Goal: Information Seeking & Learning: Learn about a topic

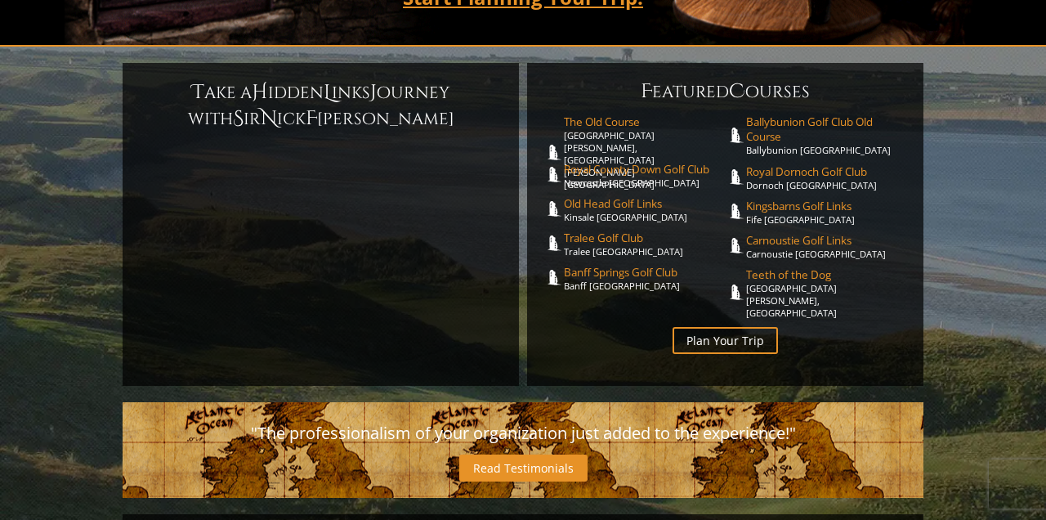
scroll to position [376, 0]
click at [614, 197] on link "Old Head Golf Links Kinsale [GEOGRAPHIC_DATA]" at bounding box center [645, 210] width 162 height 27
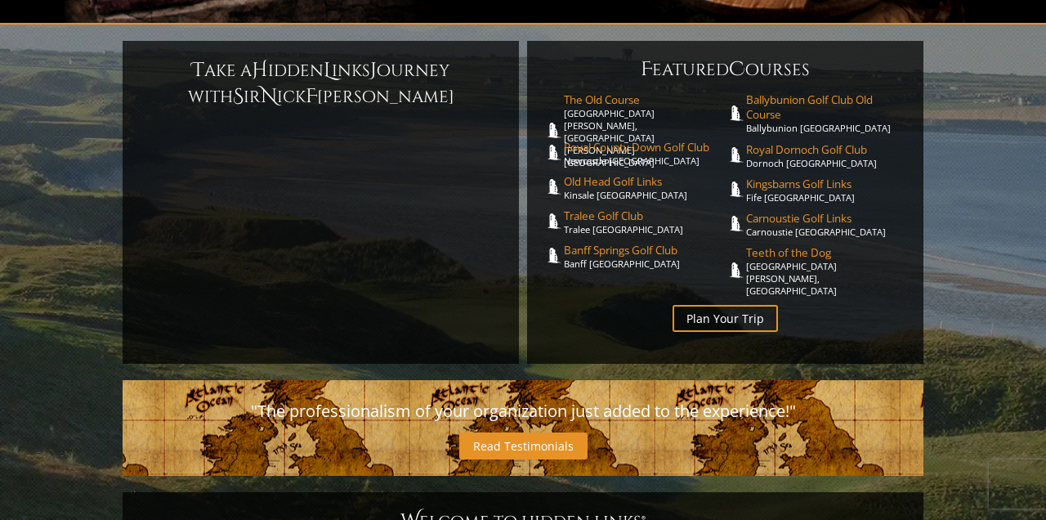
scroll to position [397, 0]
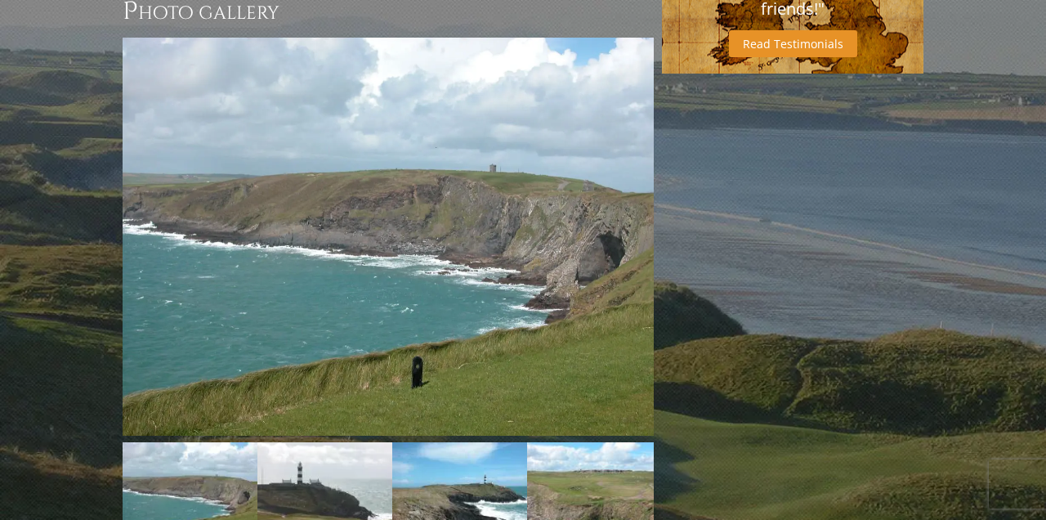
scroll to position [1288, 0]
click at [524, 302] on img at bounding box center [388, 237] width 531 height 398
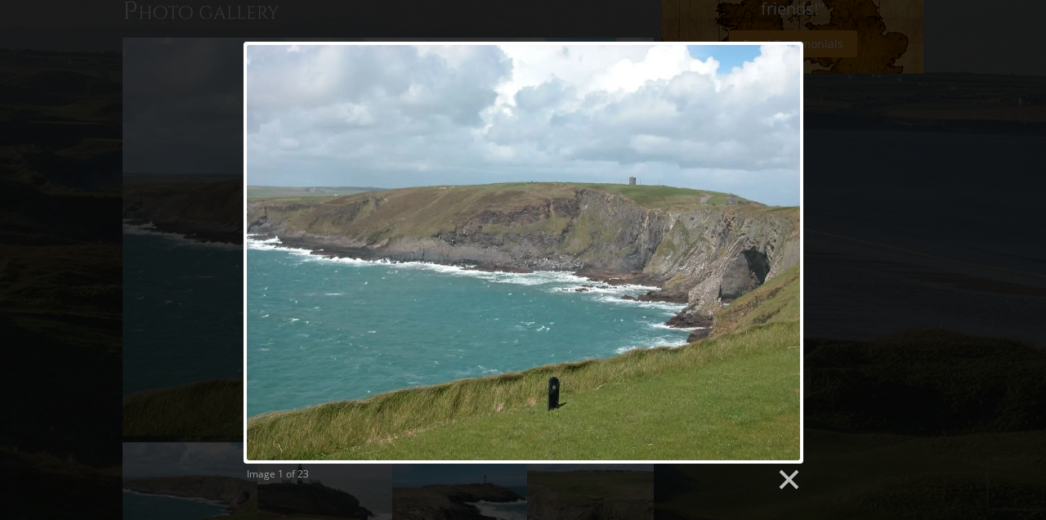
click at [792, 484] on link at bounding box center [787, 479] width 25 height 25
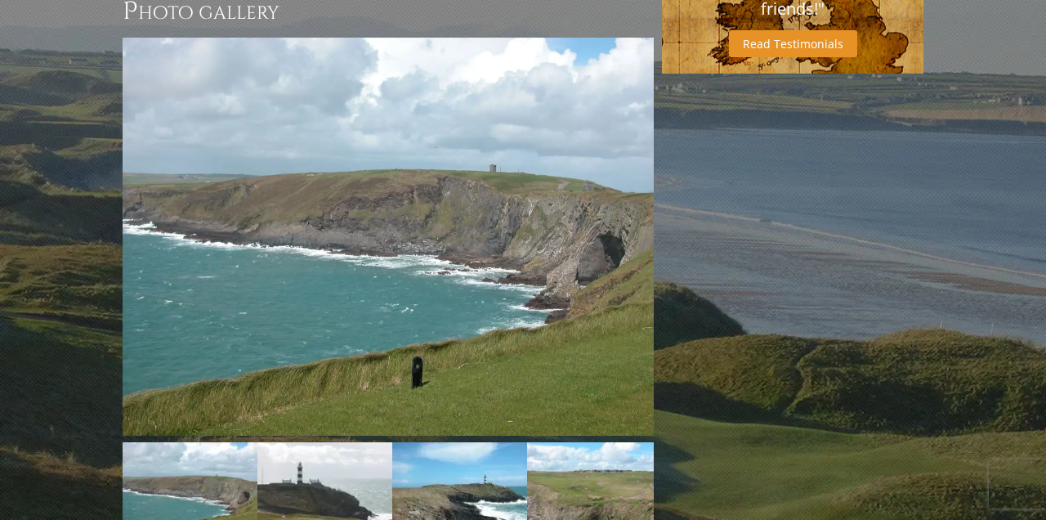
click at [523, 228] on img at bounding box center [388, 237] width 531 height 398
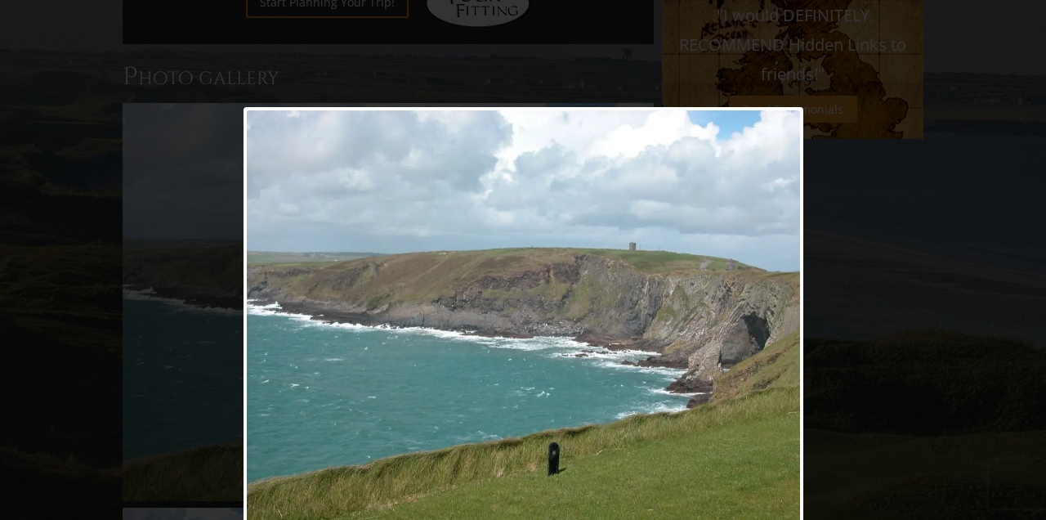
scroll to position [1222, 0]
click at [776, 350] on link at bounding box center [623, 319] width 358 height 422
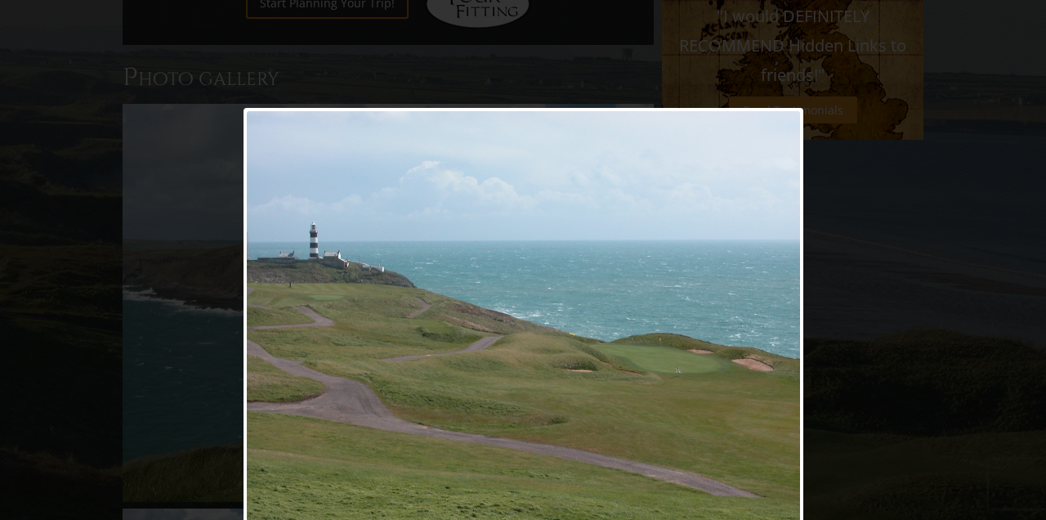
click at [790, 305] on link at bounding box center [623, 319] width 358 height 422
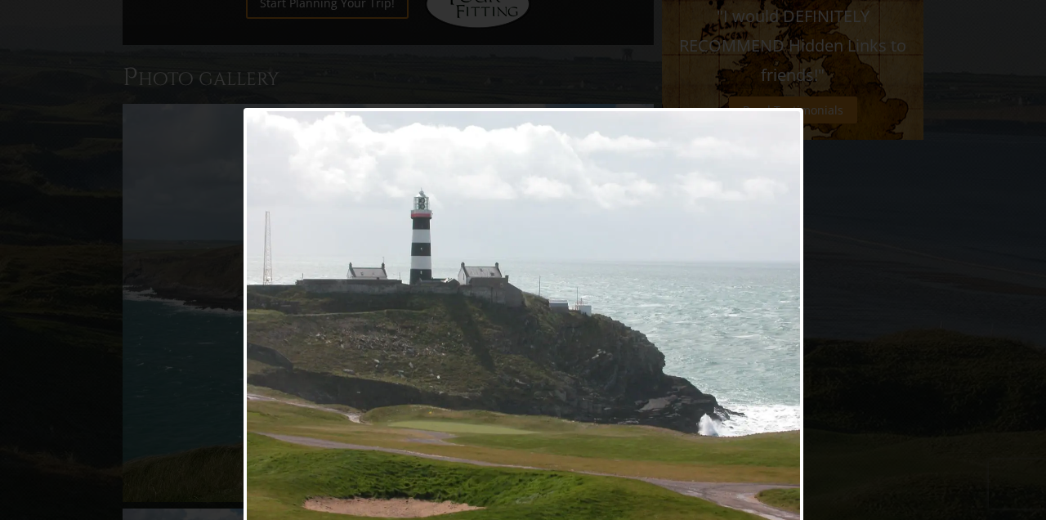
click at [791, 305] on link at bounding box center [623, 319] width 358 height 422
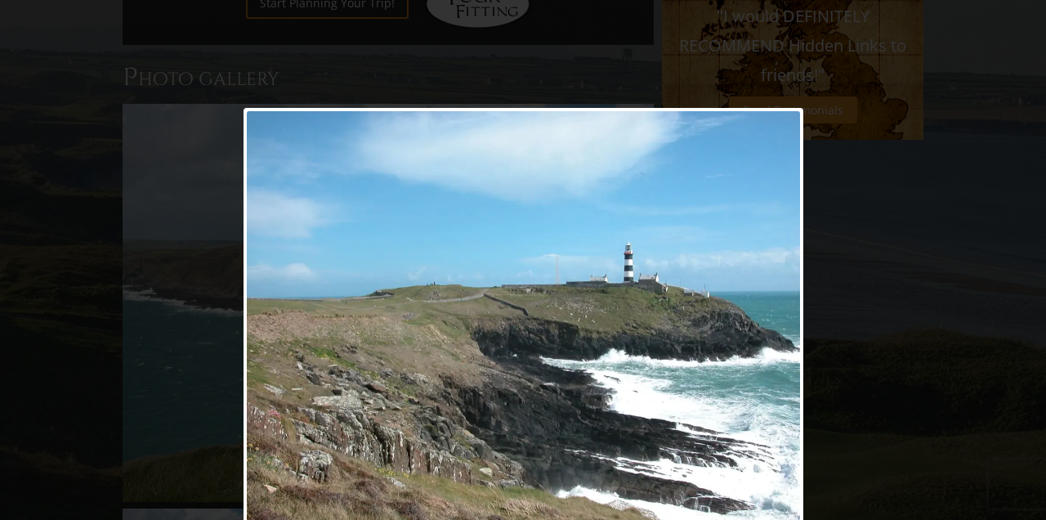
click at [788, 310] on link at bounding box center [623, 319] width 358 height 422
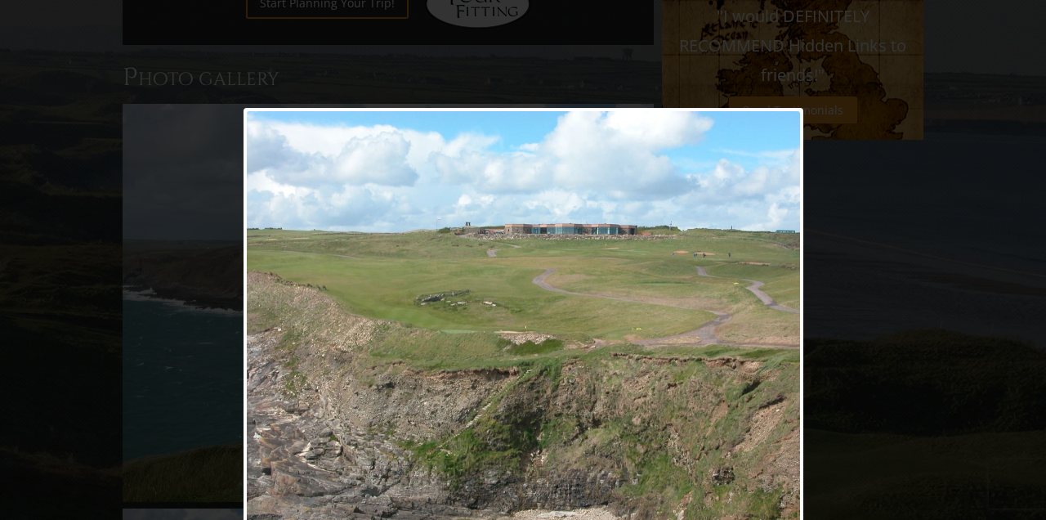
click at [788, 310] on link at bounding box center [623, 319] width 358 height 422
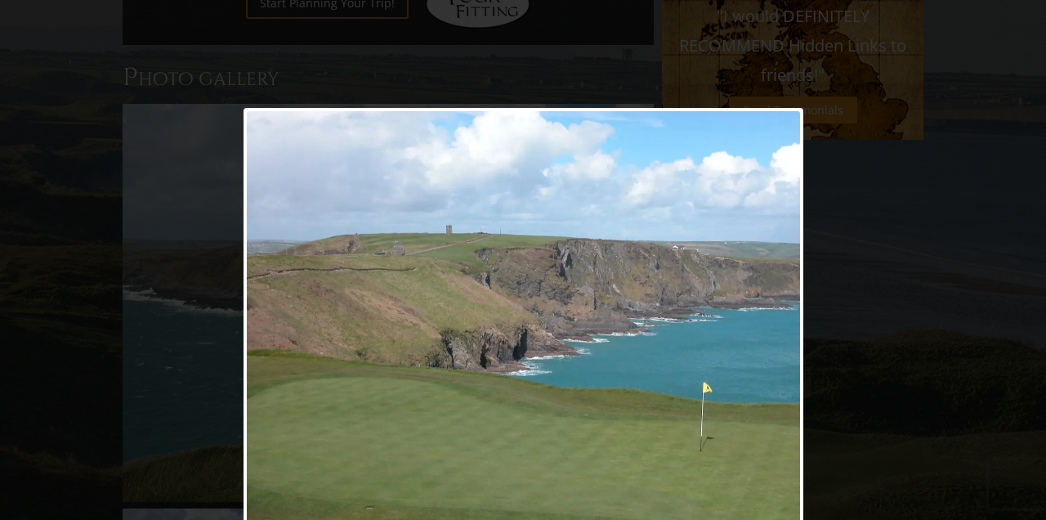
click at [789, 310] on link at bounding box center [623, 319] width 358 height 422
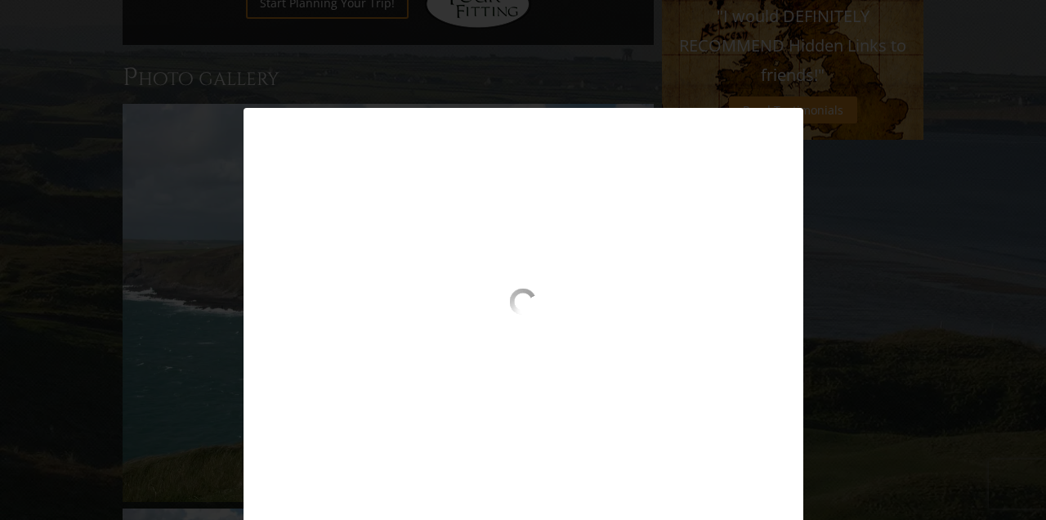
click at [965, 223] on div "Image 6 of 23" at bounding box center [523, 319] width 1046 height 422
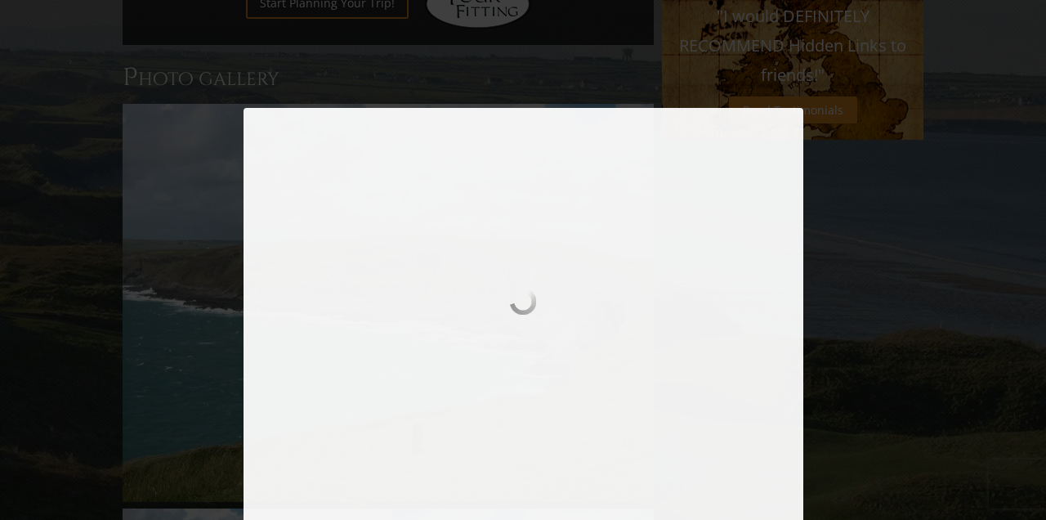
click at [965, 223] on div "Image 6 of 23" at bounding box center [523, 319] width 1046 height 422
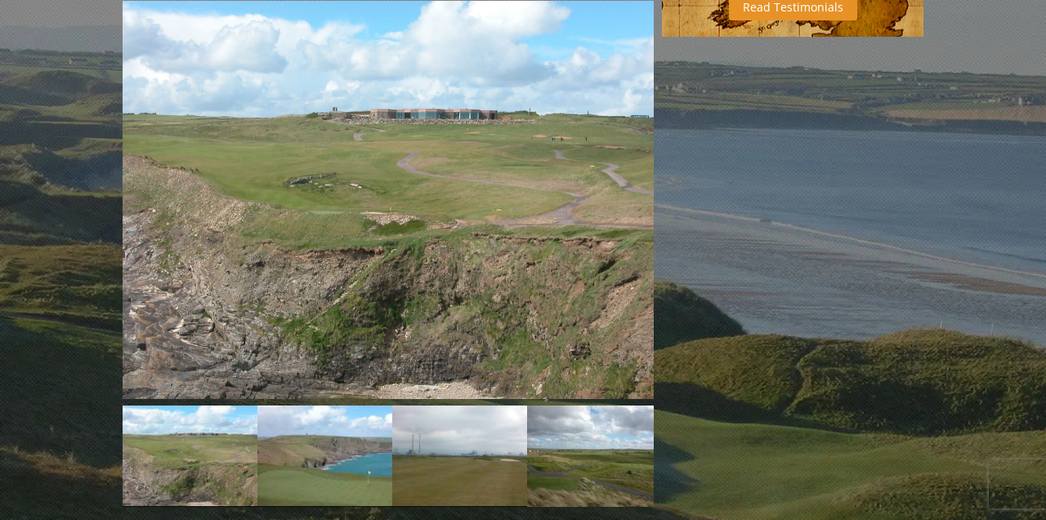
scroll to position [1325, 0]
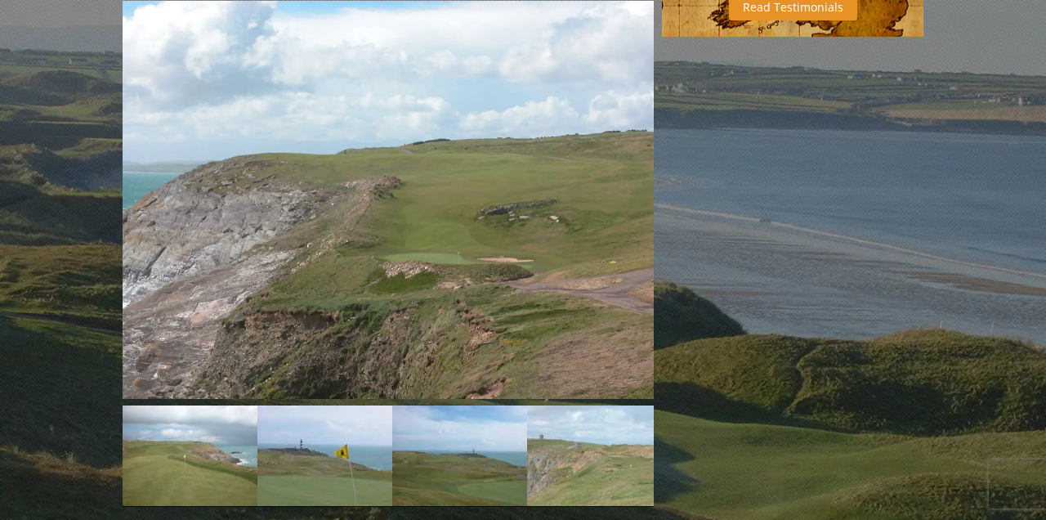
click at [615, 277] on img at bounding box center [388, 200] width 531 height 398
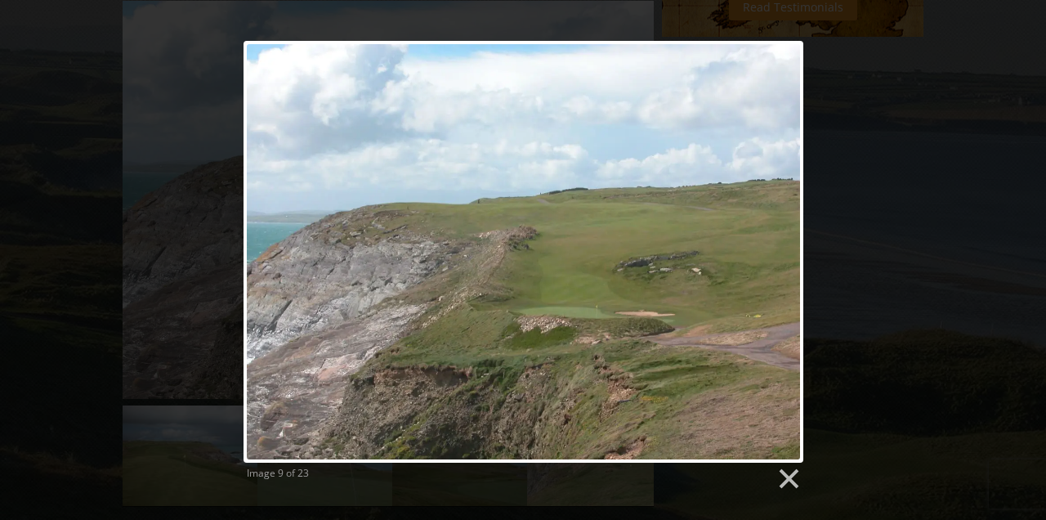
click at [783, 258] on link at bounding box center [623, 252] width 358 height 422
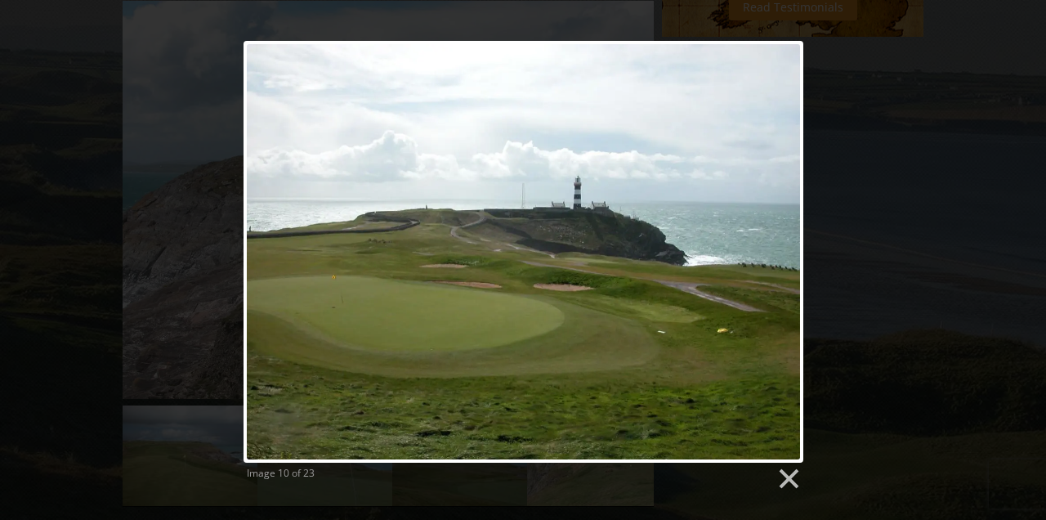
click at [787, 229] on link at bounding box center [623, 252] width 358 height 422
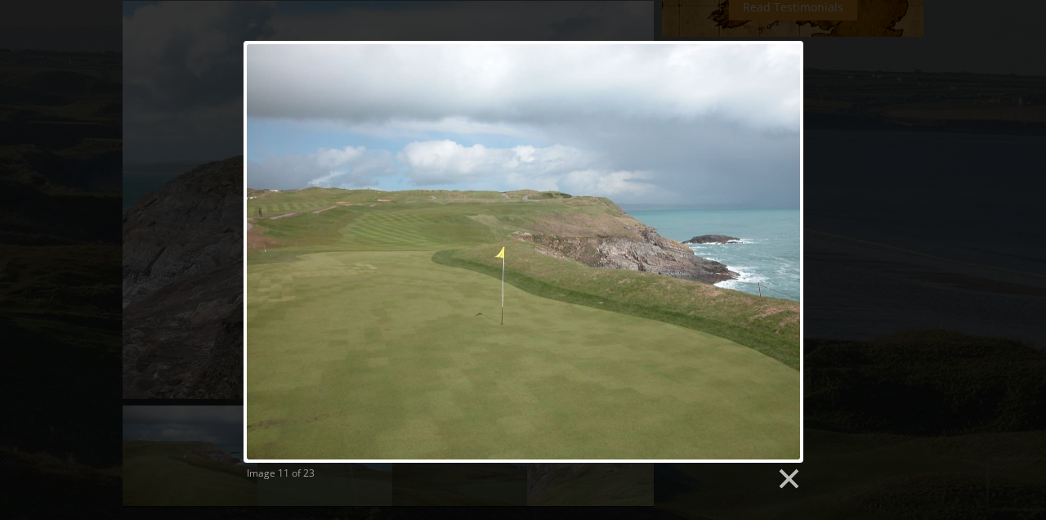
click at [785, 236] on link at bounding box center [623, 252] width 358 height 422
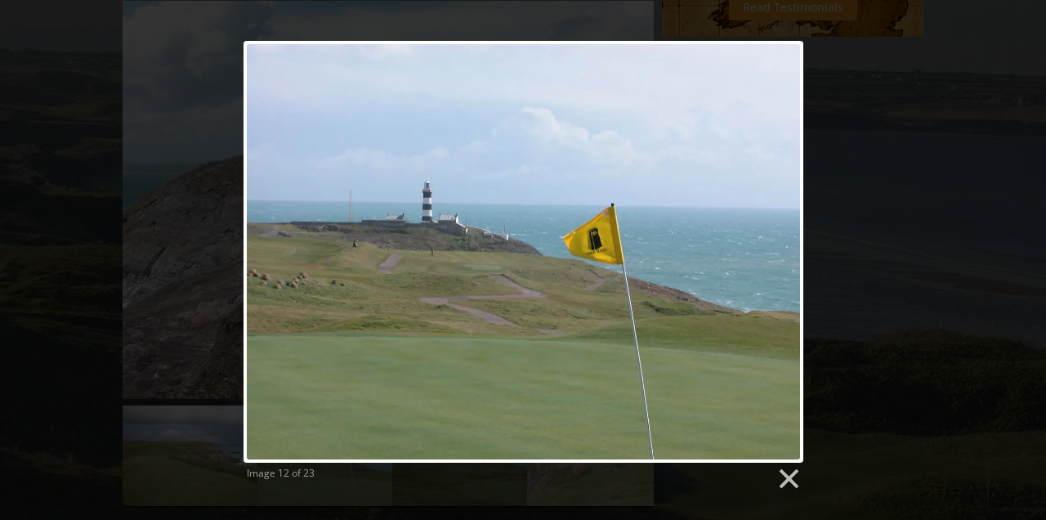
click at [785, 236] on link at bounding box center [623, 252] width 358 height 422
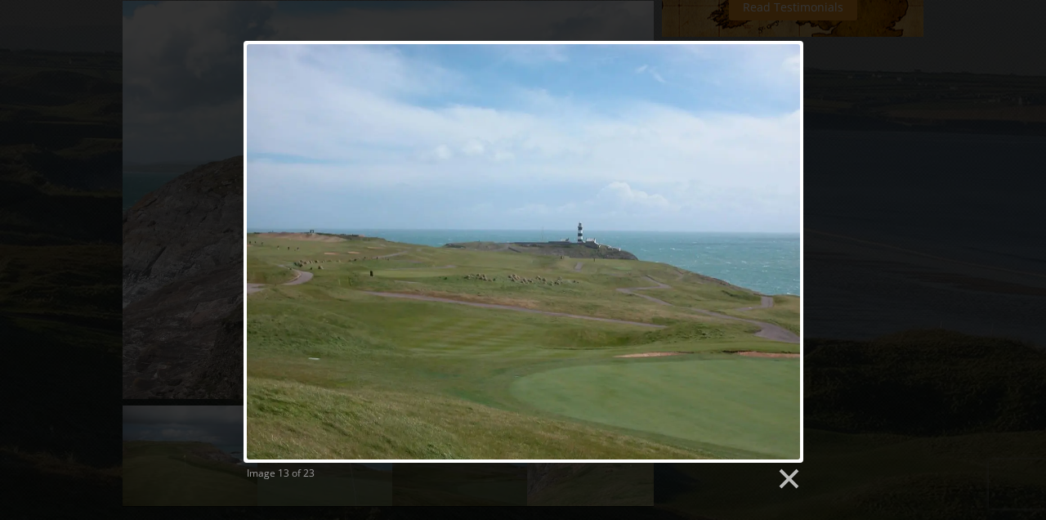
click at [799, 230] on link at bounding box center [623, 252] width 358 height 422
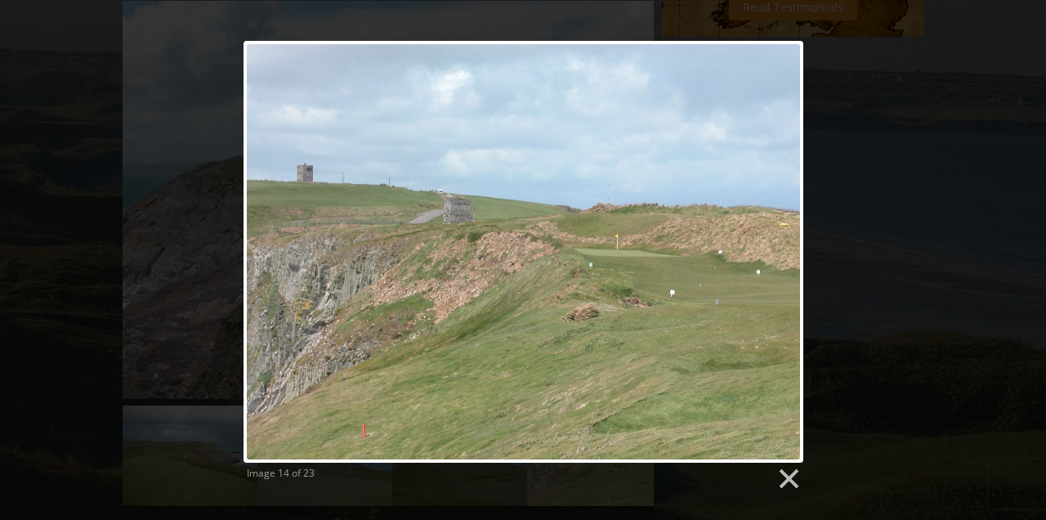
click at [801, 234] on link at bounding box center [623, 252] width 358 height 422
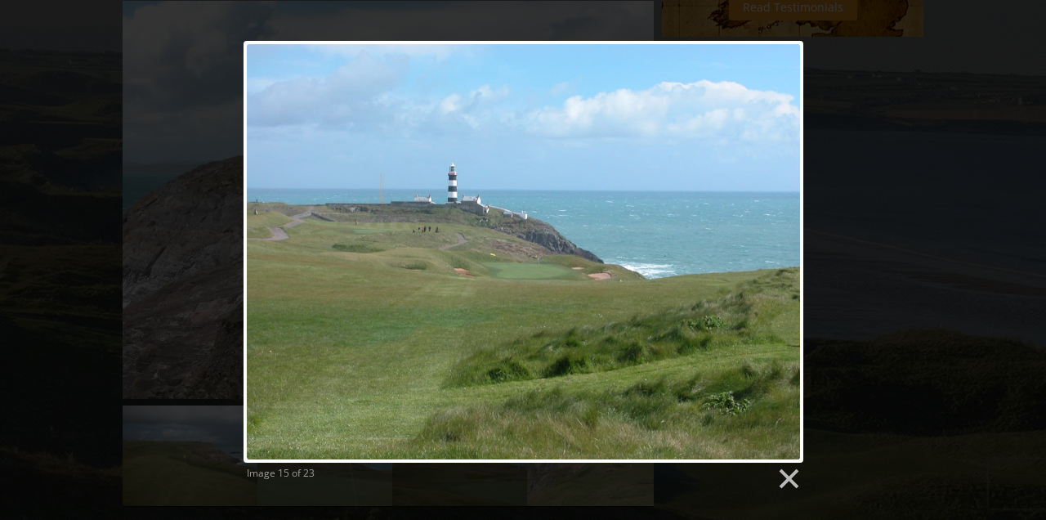
click at [783, 236] on link at bounding box center [623, 252] width 358 height 422
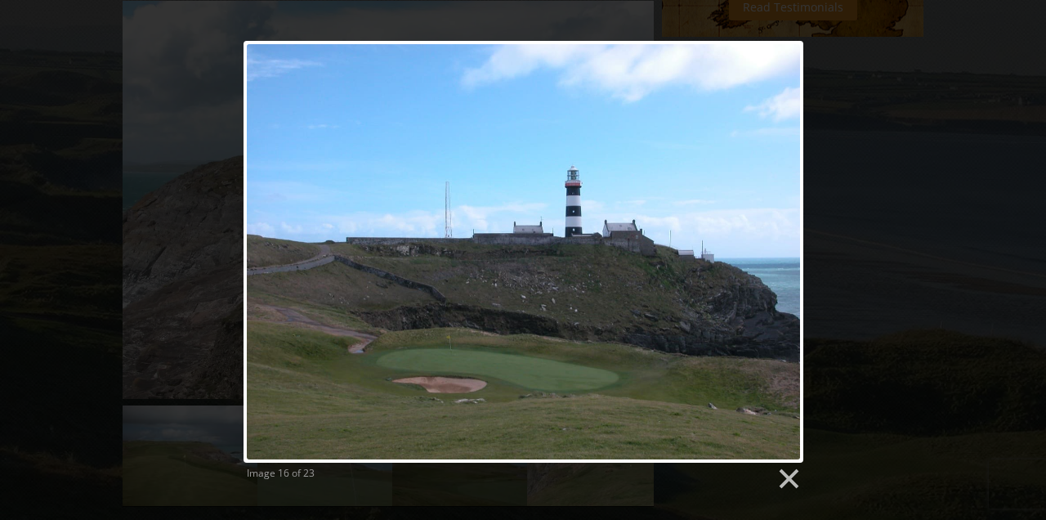
click at [795, 238] on link at bounding box center [623, 252] width 358 height 422
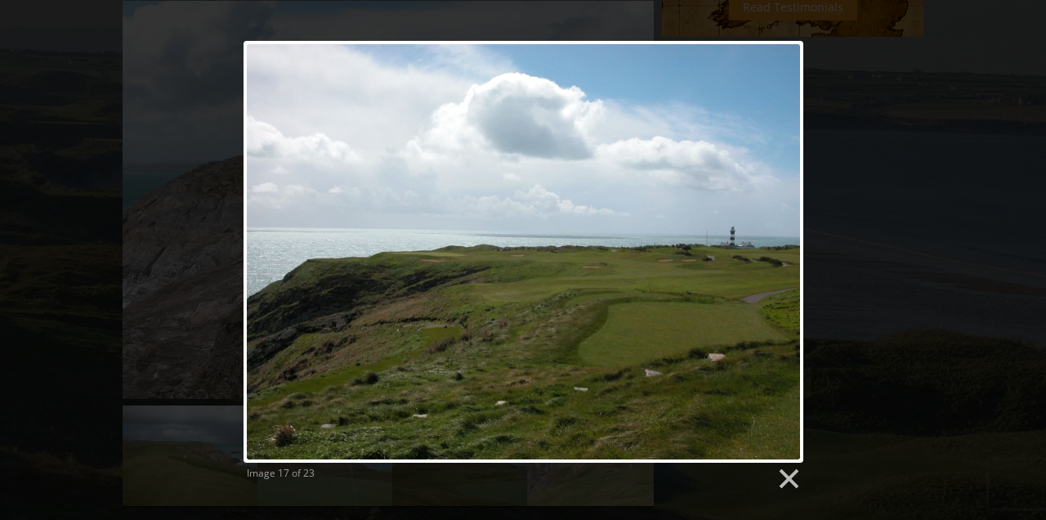
click at [795, 238] on link at bounding box center [623, 252] width 358 height 422
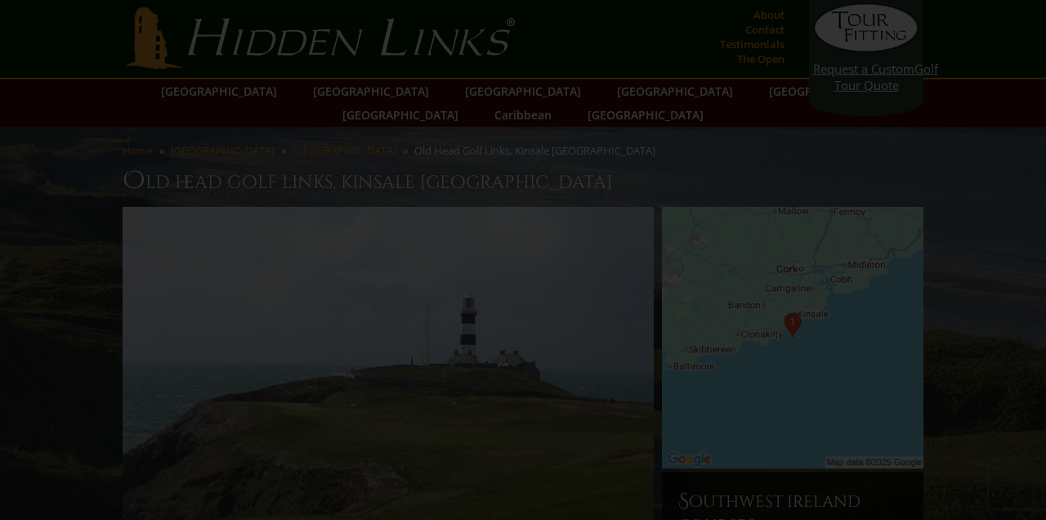
scroll to position [0, 0]
